Goal: Information Seeking & Learning: Check status

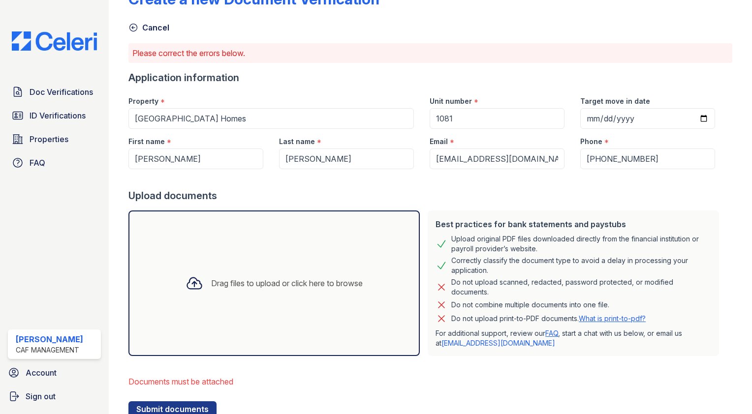
scroll to position [31, 0]
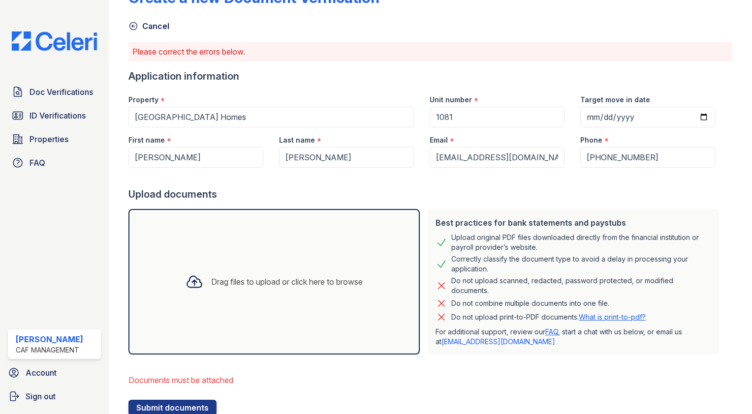
click at [133, 21] on icon at bounding box center [133, 26] width 10 height 10
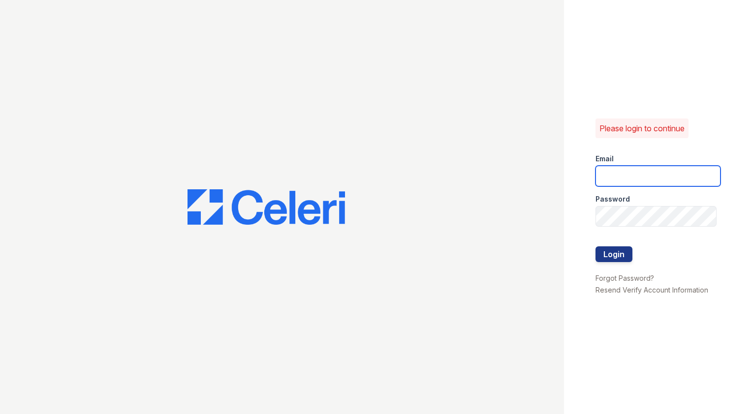
type input "[EMAIL_ADDRESS][DOMAIN_NAME]"
click at [614, 256] on button "Login" at bounding box center [613, 254] width 37 height 16
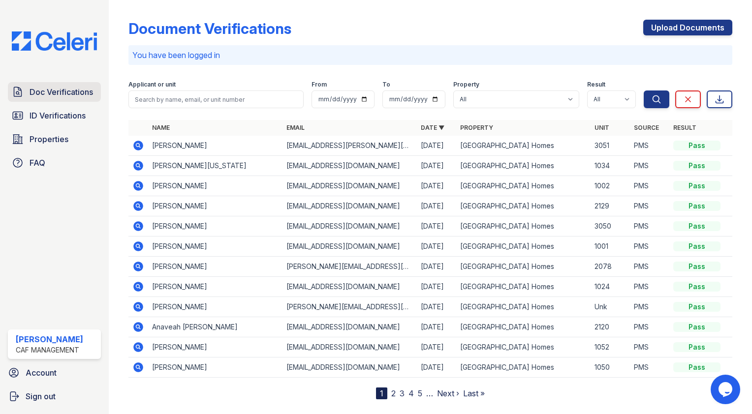
click at [55, 90] on span "Doc Verifications" at bounding box center [61, 92] width 63 height 12
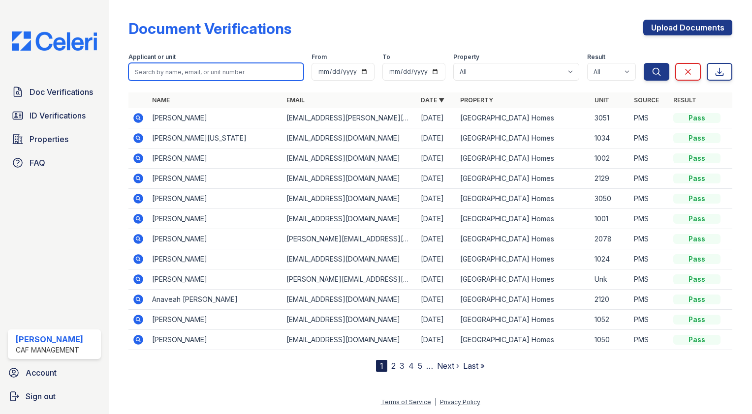
click at [183, 71] on input "search" at bounding box center [215, 72] width 175 height 18
type input "[PERSON_NAME]"
click at [643, 63] on button "Search" at bounding box center [656, 72] width 26 height 18
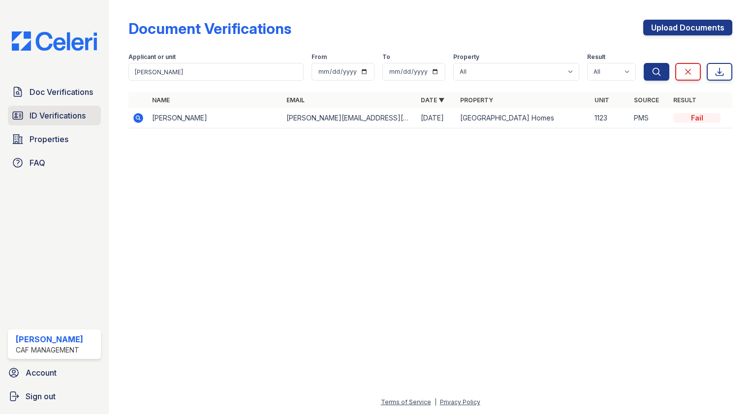
click at [60, 115] on span "ID Verifications" at bounding box center [58, 116] width 56 height 12
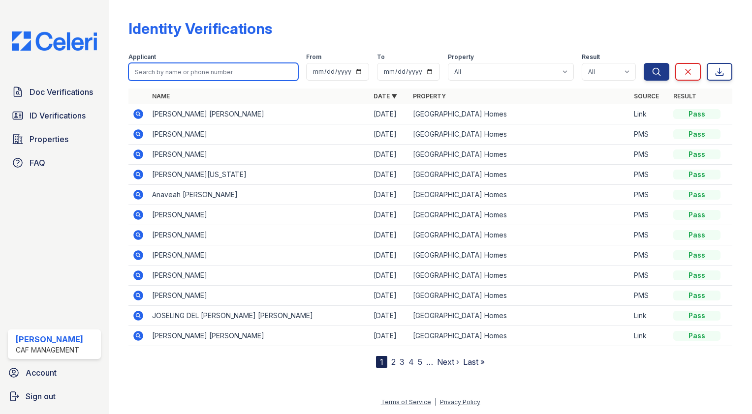
click at [171, 74] on input "search" at bounding box center [213, 72] width 170 height 18
type input "[PERSON_NAME]"
click at [643, 63] on button "Search" at bounding box center [656, 72] width 26 height 18
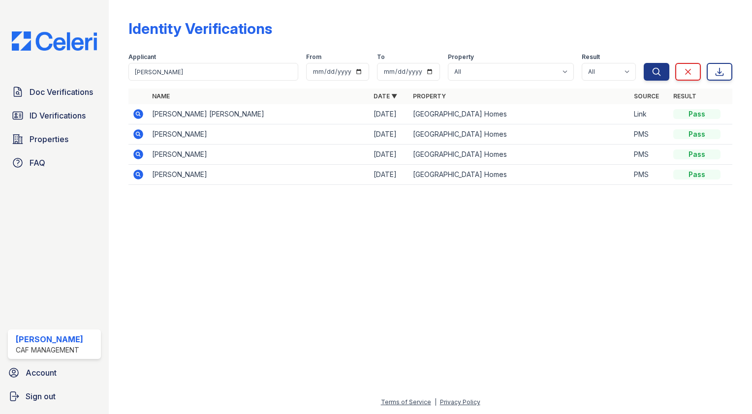
click at [136, 113] on icon at bounding box center [138, 114] width 10 height 10
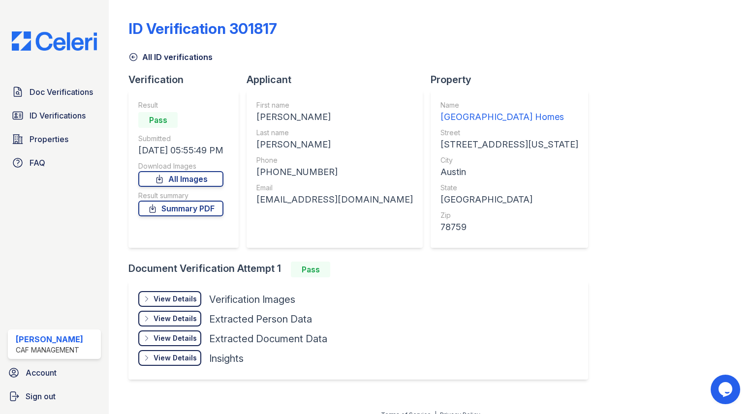
scroll to position [11, 0]
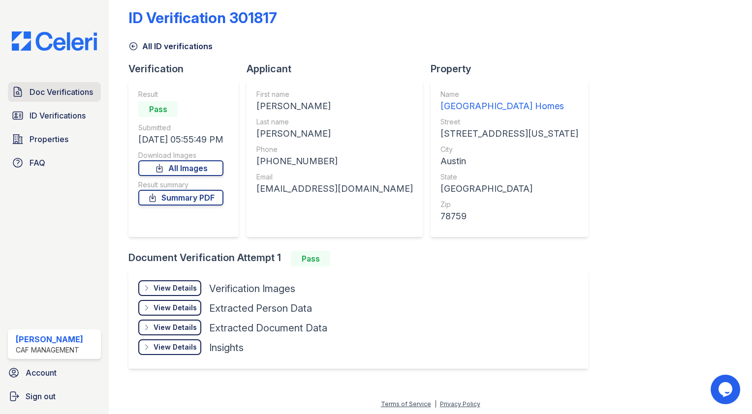
click at [40, 92] on span "Doc Verifications" at bounding box center [61, 92] width 63 height 12
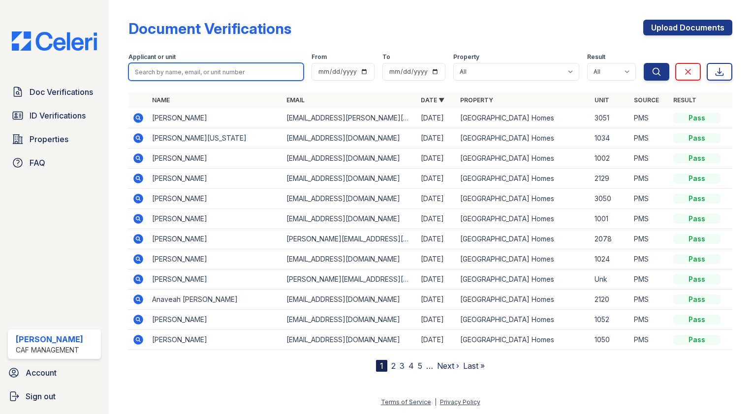
click at [169, 68] on input "search" at bounding box center [215, 72] width 175 height 18
type input "[PERSON_NAME]"
click at [643, 63] on button "Search" at bounding box center [656, 72] width 26 height 18
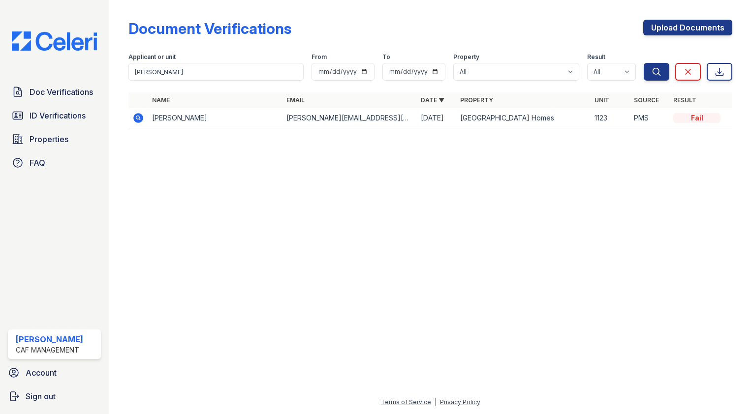
click at [323, 377] on div at bounding box center [429, 275] width 611 height 243
click at [54, 90] on span "Doc Verifications" at bounding box center [61, 92] width 63 height 12
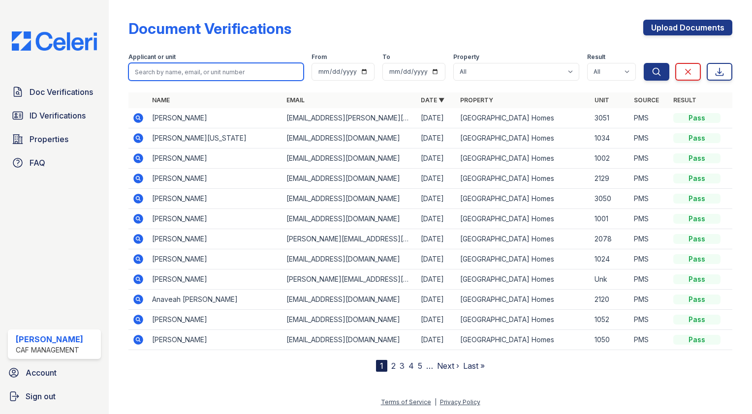
click at [199, 66] on input "search" at bounding box center [215, 72] width 175 height 18
type input "blake"
click at [643, 63] on button "Search" at bounding box center [656, 72] width 26 height 18
